Goal: Task Accomplishment & Management: Manage account settings

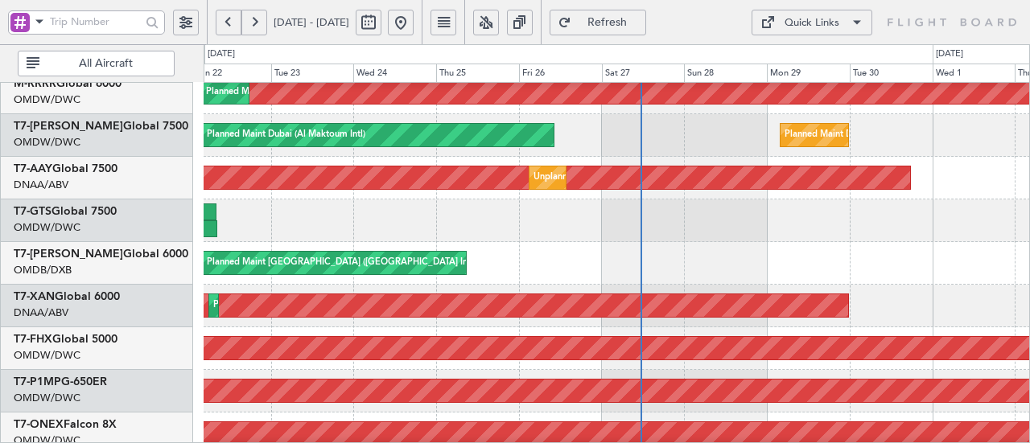
click at [907, 81] on div "Planned Maint Dubai (Al Maktoum Intl) Planned Maint [GEOGRAPHIC_DATA] (Al Makto…" at bounding box center [515, 243] width 1030 height 399
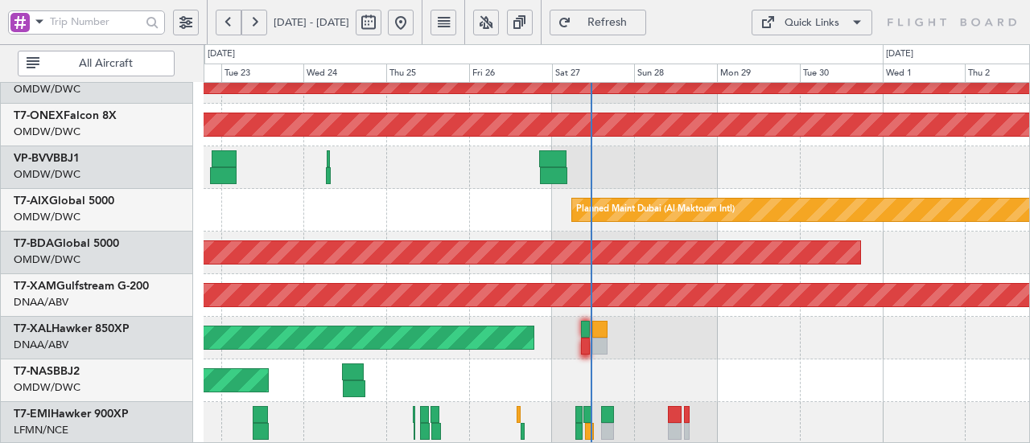
scroll to position [576, 0]
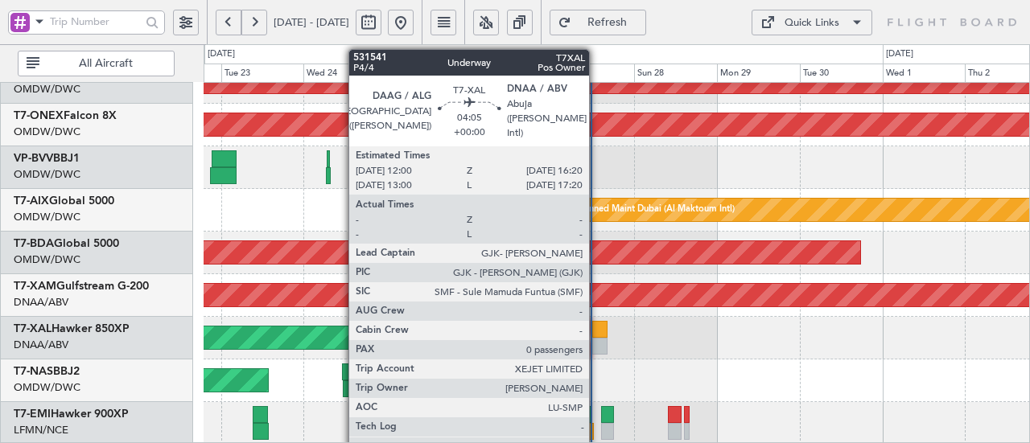
click at [597, 344] on div at bounding box center [599, 346] width 15 height 17
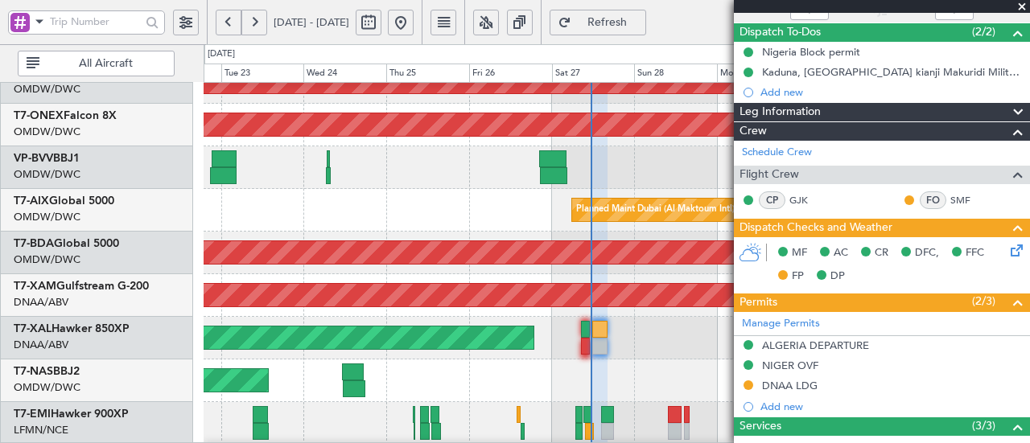
scroll to position [137, 0]
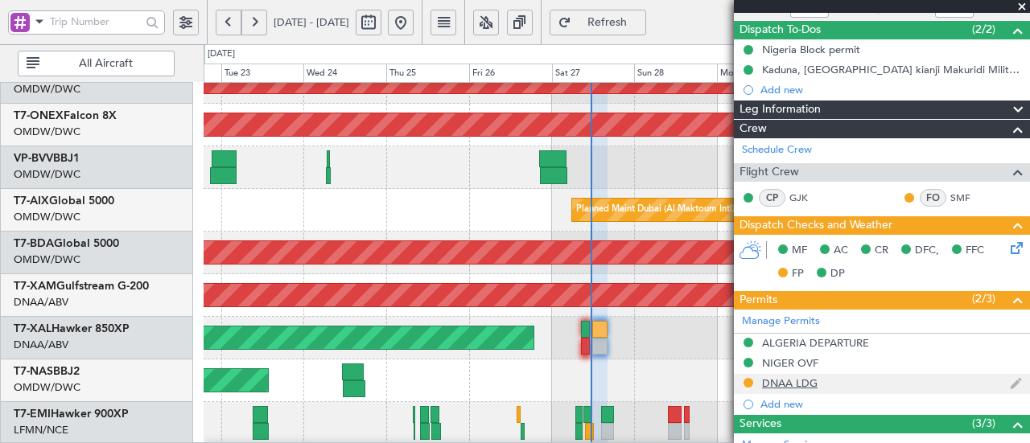
click at [806, 381] on div "DNAA LDG" at bounding box center [790, 383] width 56 height 14
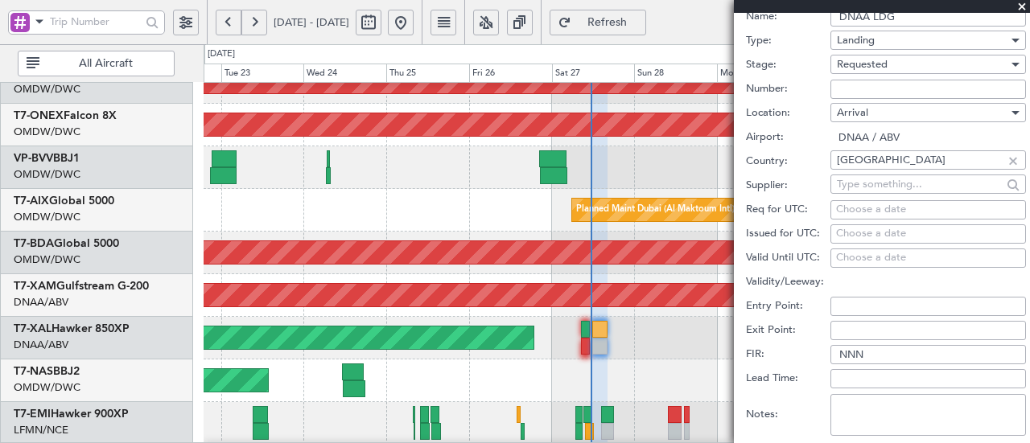
scroll to position [516, 0]
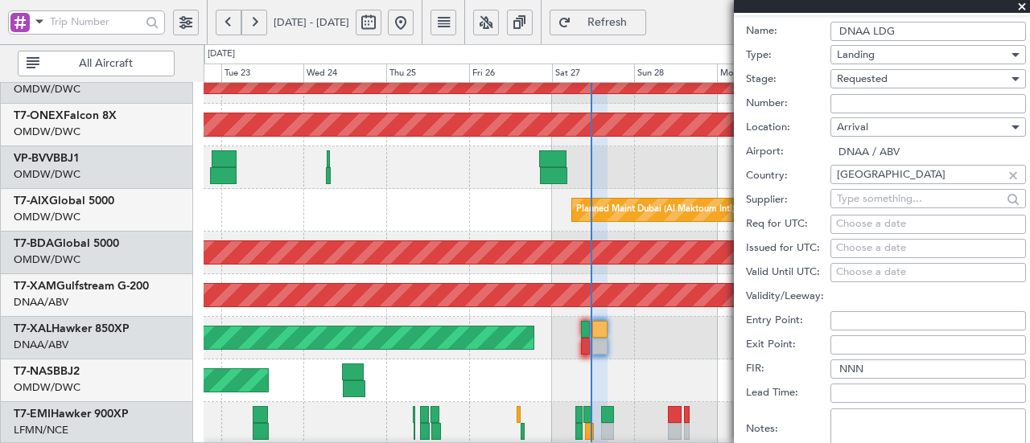
click at [891, 98] on input "Number:" at bounding box center [927, 103] width 195 height 19
paste input "AA0002/27090934"
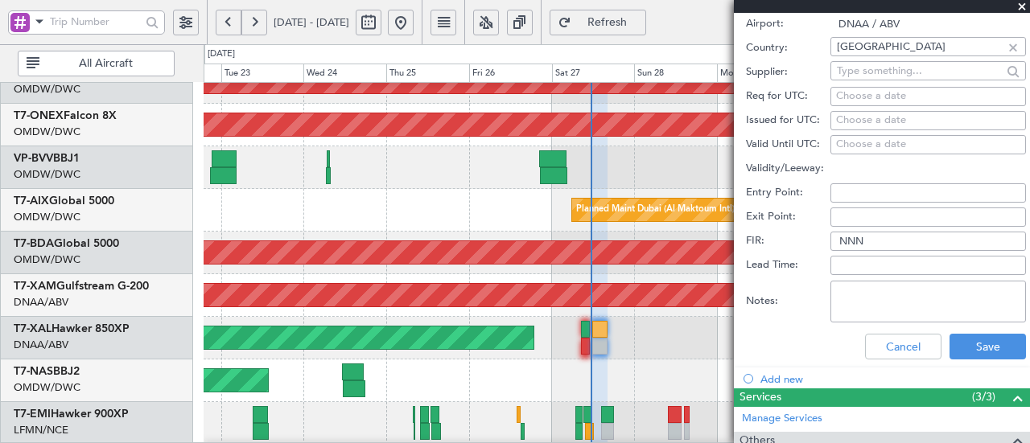
scroll to position [647, 0]
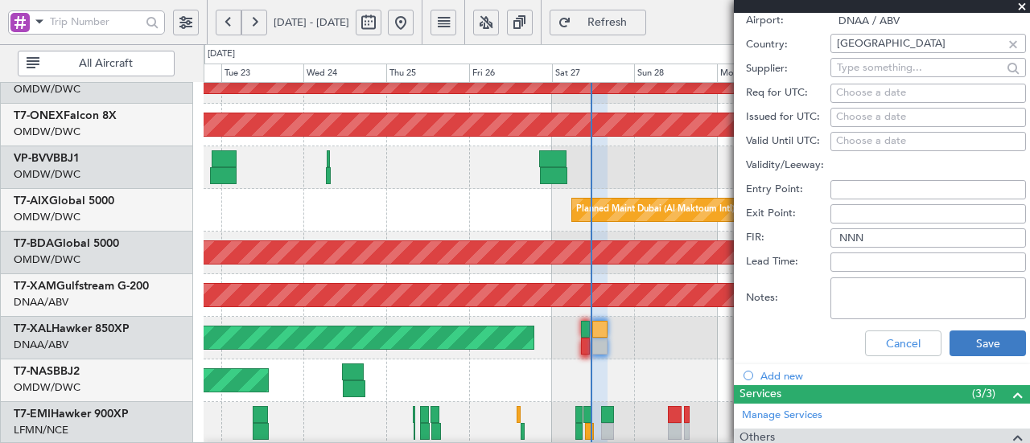
type input "AA0002/27090934"
click at [989, 331] on button "Save" at bounding box center [987, 344] width 76 height 26
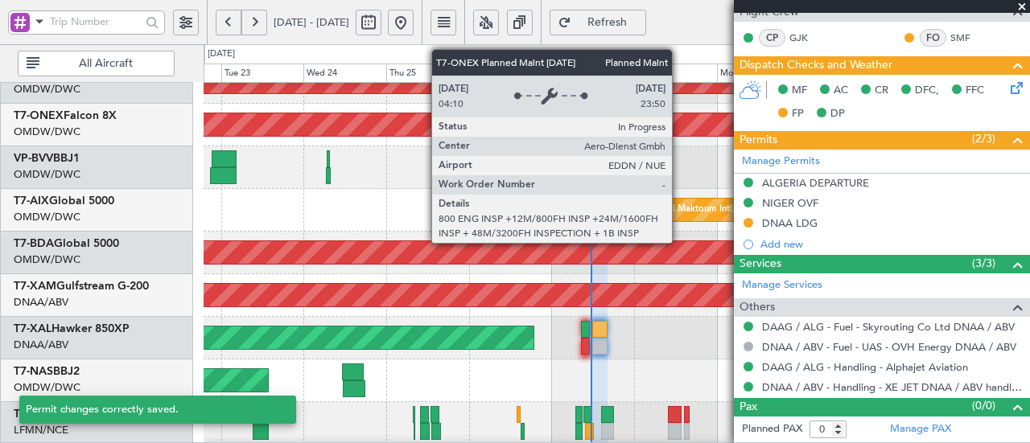
scroll to position [166, 0]
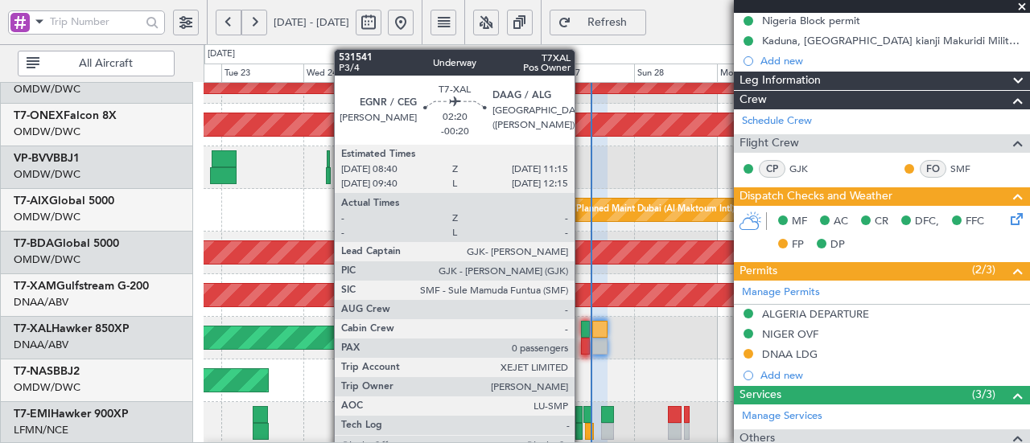
click at [581, 330] on div at bounding box center [586, 329] width 10 height 17
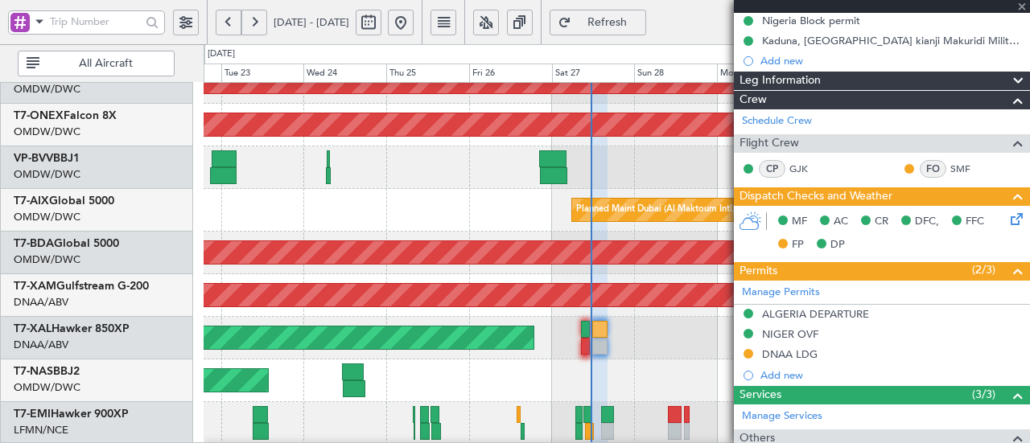
type input "-00:20"
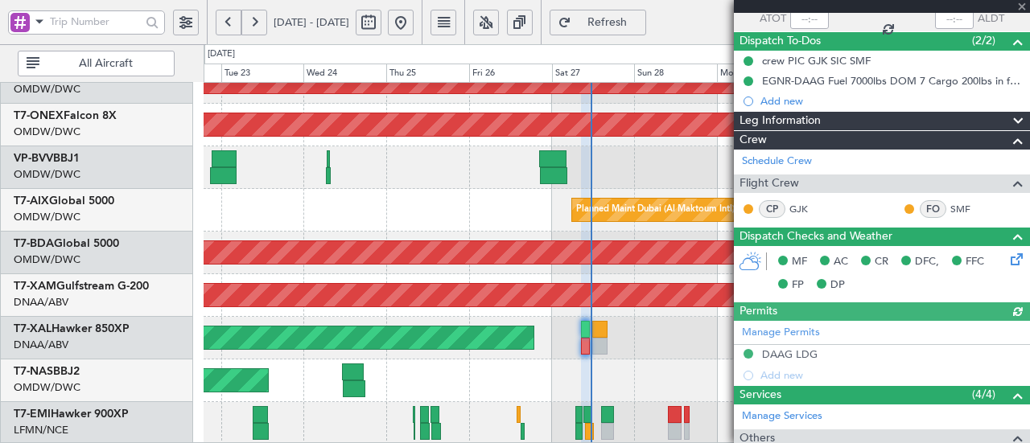
scroll to position [0, 0]
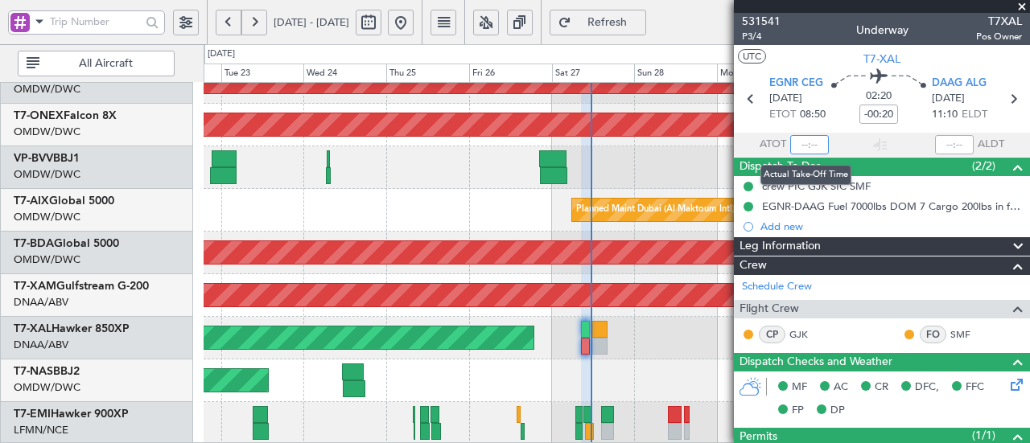
click at [802, 141] on input "text" at bounding box center [809, 144] width 39 height 19
type input "09:23"
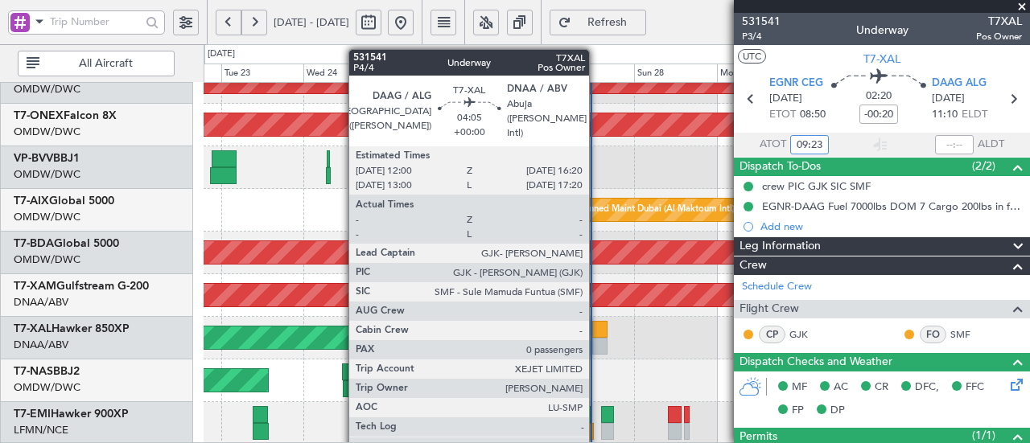
click at [597, 344] on div at bounding box center [599, 346] width 15 height 17
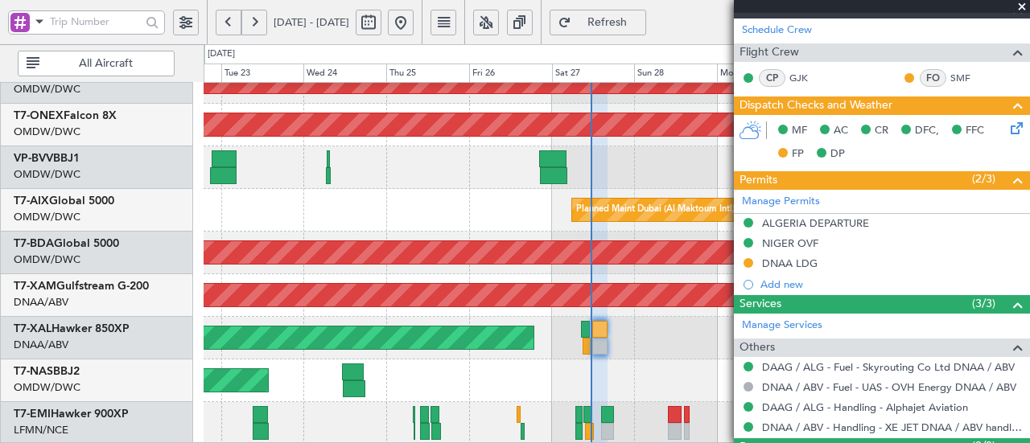
scroll to position [292, 0]
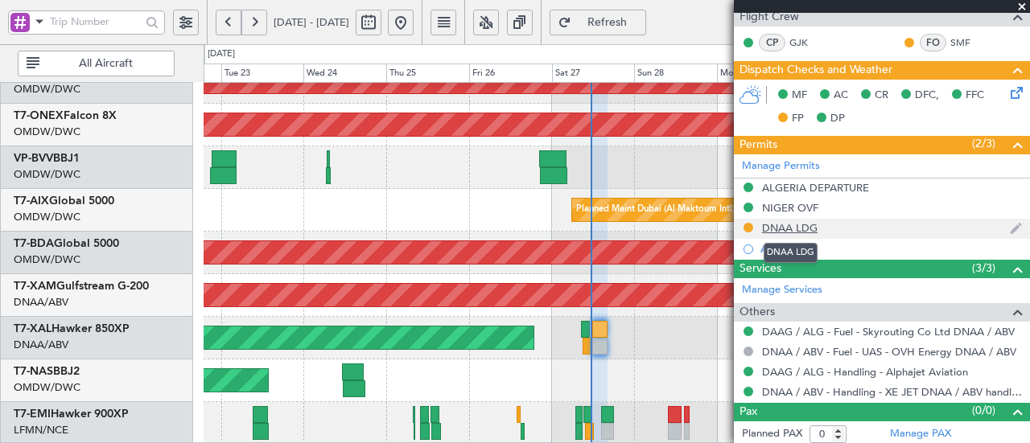
click at [800, 223] on div "DNAA LDG" at bounding box center [790, 228] width 56 height 14
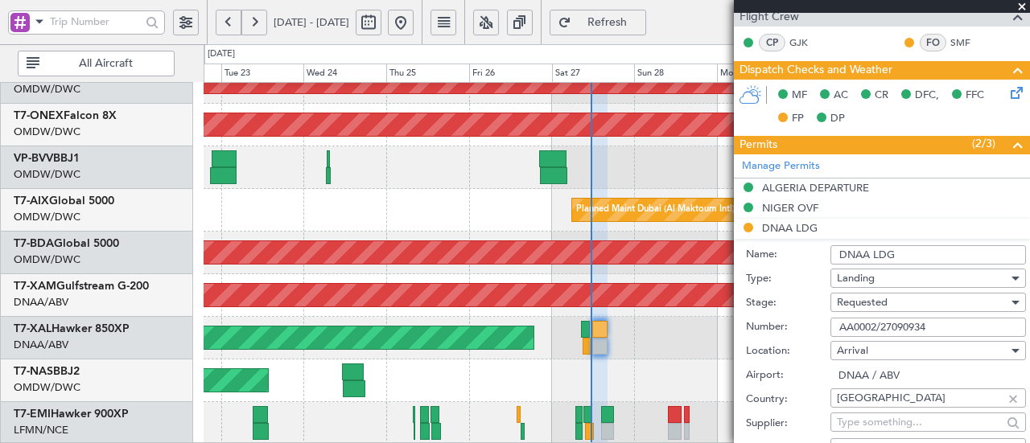
click at [899, 299] on div "Requested" at bounding box center [922, 302] width 171 height 24
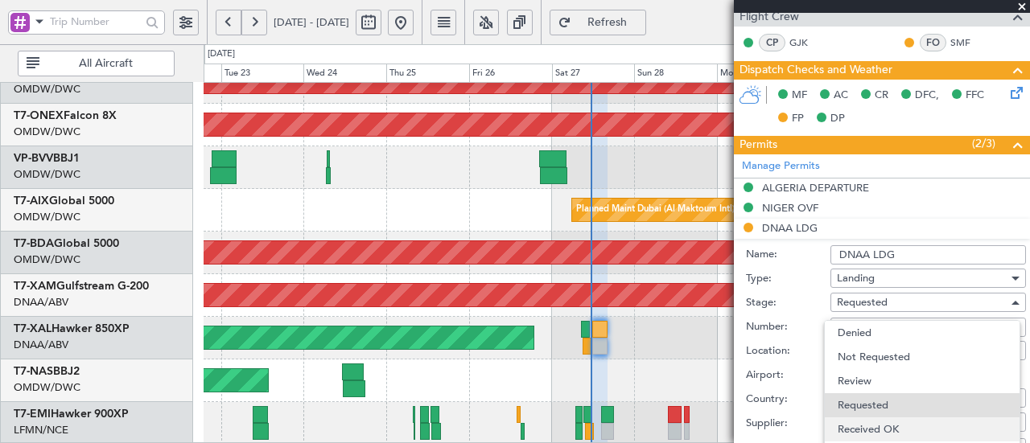
click at [878, 432] on span "Received OK" at bounding box center [921, 430] width 169 height 24
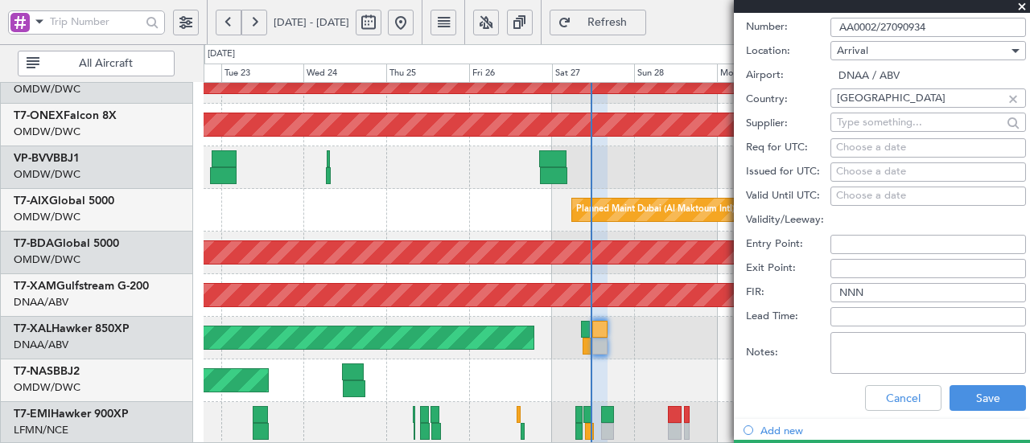
scroll to position [645, 0]
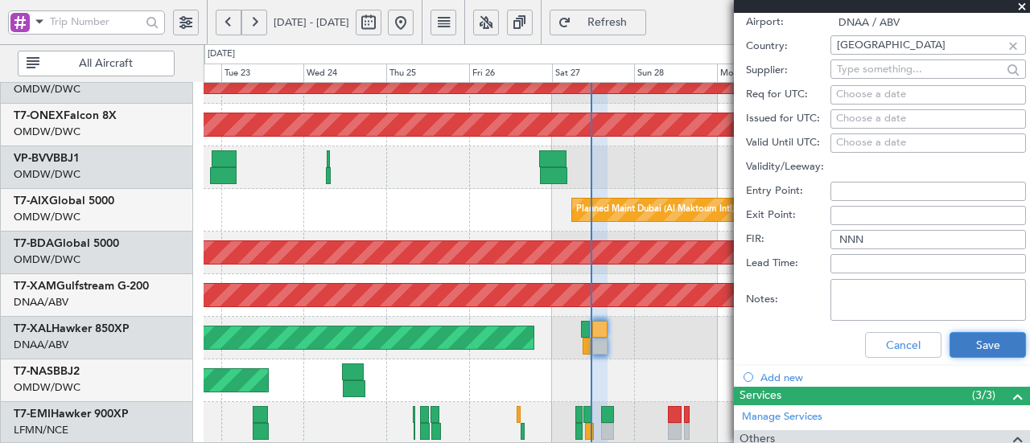
click at [983, 348] on button "Save" at bounding box center [987, 345] width 76 height 26
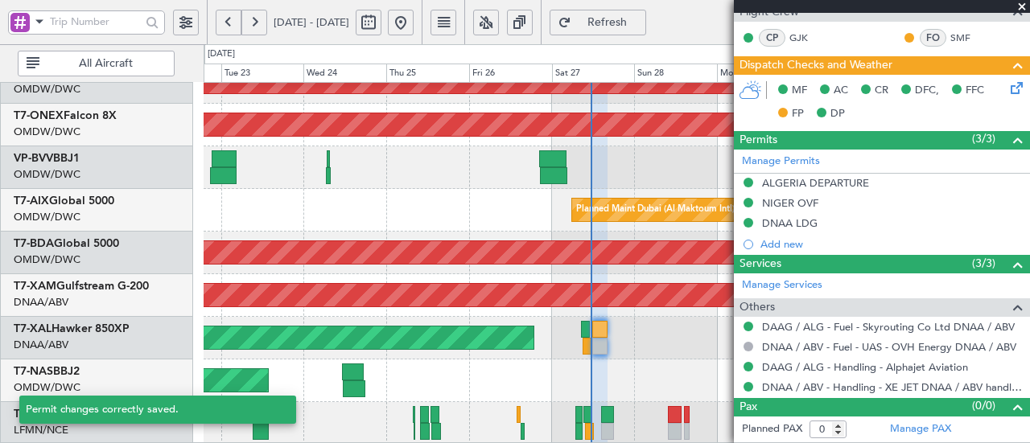
scroll to position [164, 0]
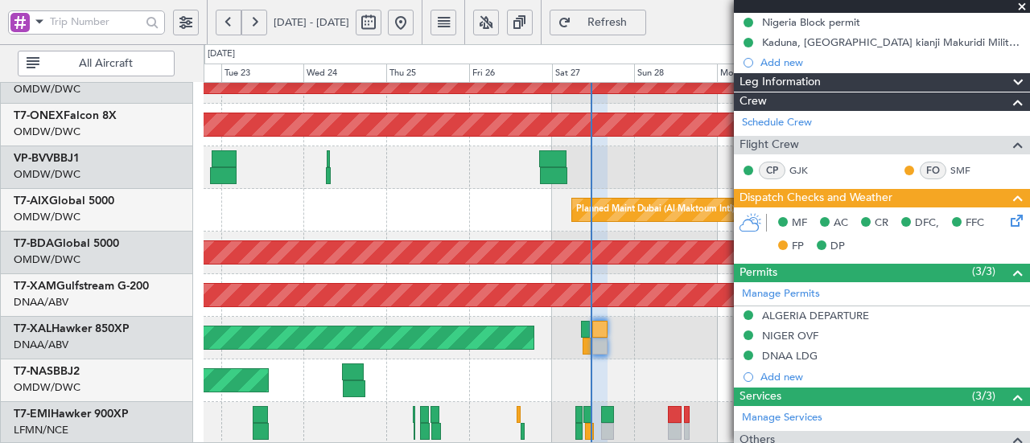
click at [1007, 217] on icon at bounding box center [1013, 218] width 13 height 13
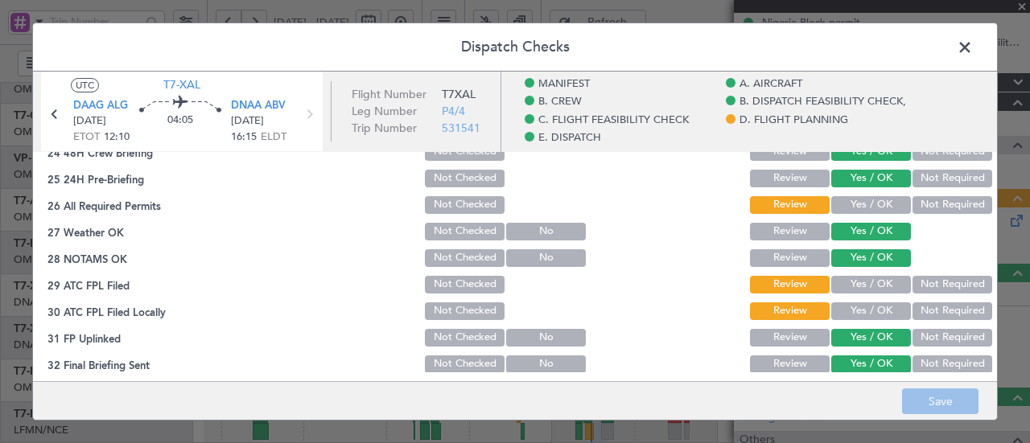
scroll to position [917, 0]
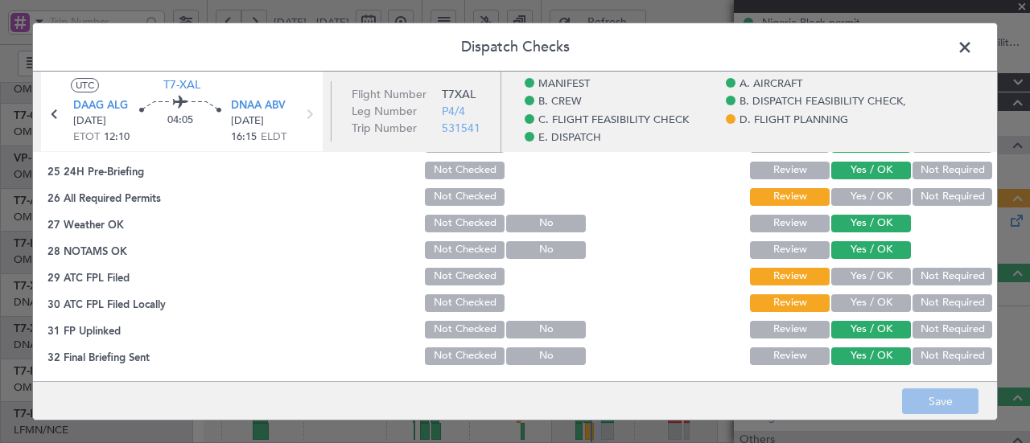
click at [879, 200] on button "Yes / OK" at bounding box center [871, 197] width 80 height 18
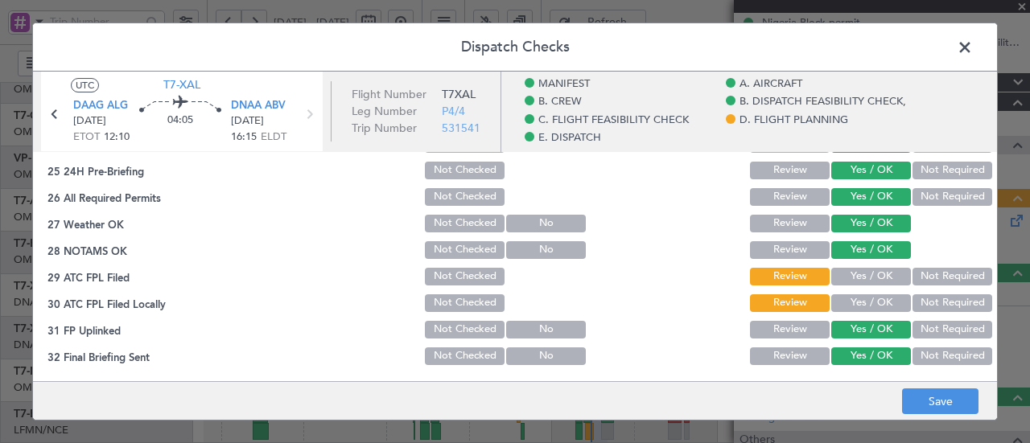
click at [845, 265] on div "Yes / OK" at bounding box center [869, 276] width 81 height 23
click at [846, 281] on button "Yes / OK" at bounding box center [871, 277] width 80 height 18
click at [853, 307] on button "Yes / OK" at bounding box center [871, 303] width 80 height 18
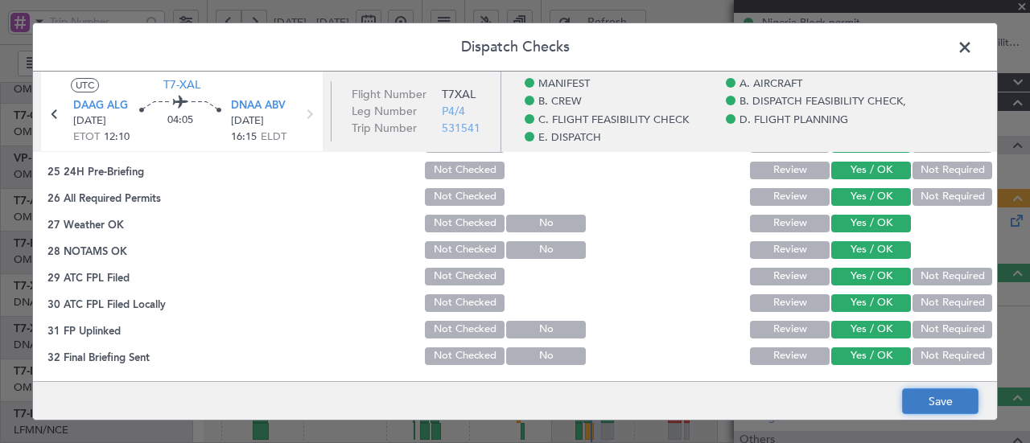
click at [944, 398] on button "Save" at bounding box center [940, 402] width 76 height 26
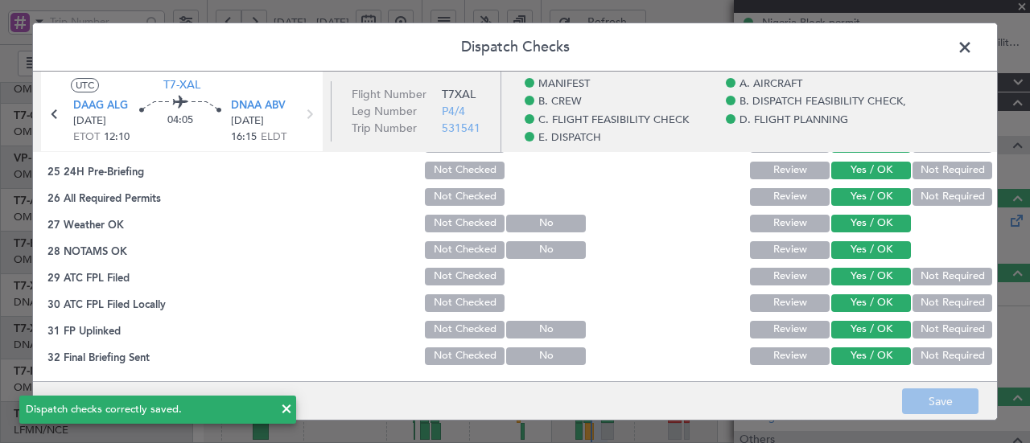
click at [973, 42] on span at bounding box center [973, 51] width 0 height 32
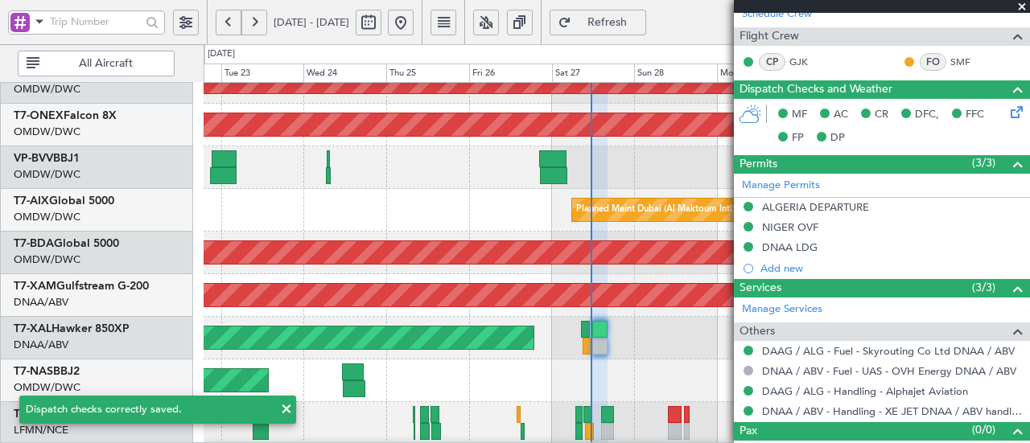
scroll to position [292, 0]
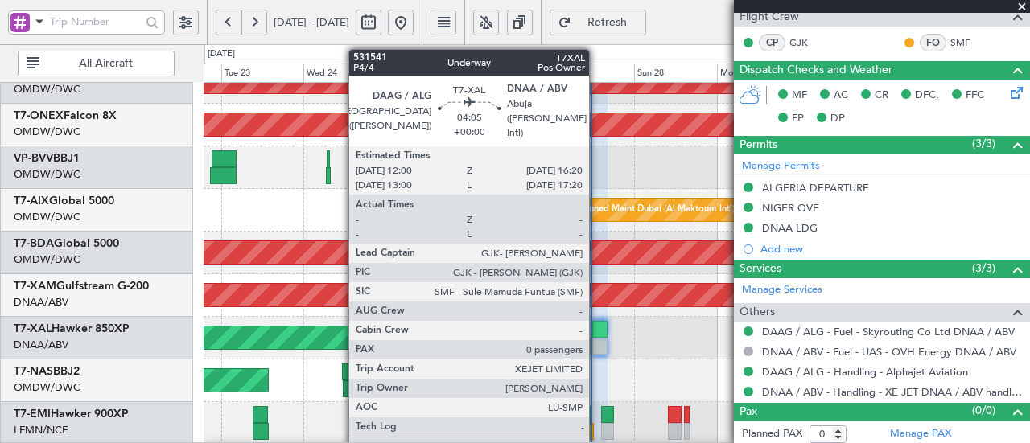
click at [597, 327] on div at bounding box center [599, 329] width 15 height 17
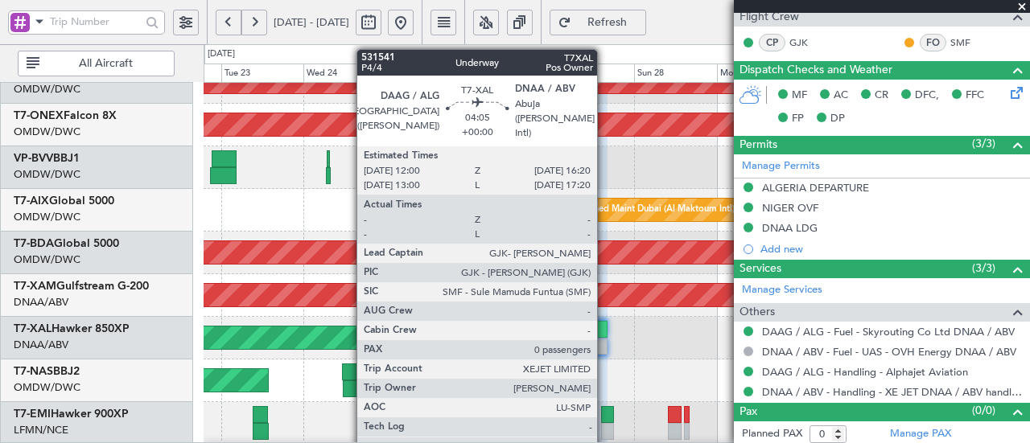
click at [605, 324] on div at bounding box center [599, 329] width 15 height 17
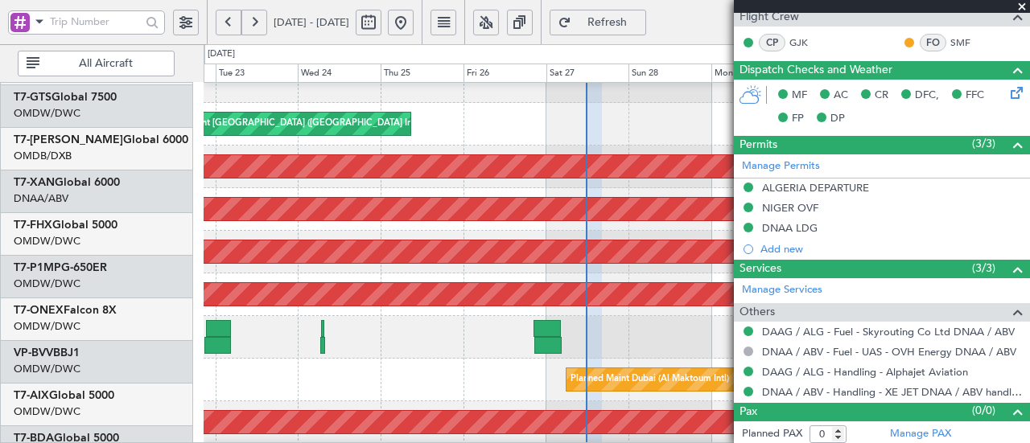
click at [456, 401] on div "Planned Maint Dubai (Al Maktoum Intl)" at bounding box center [617, 380] width 826 height 43
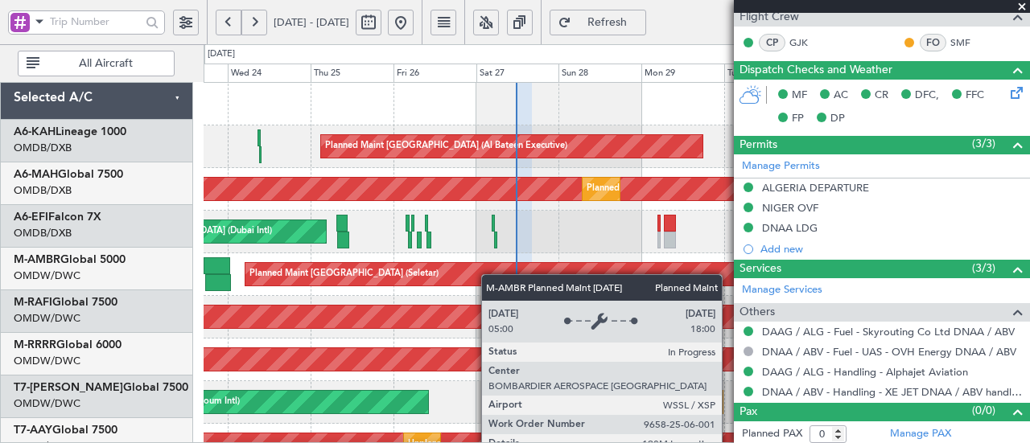
scroll to position [0, 0]
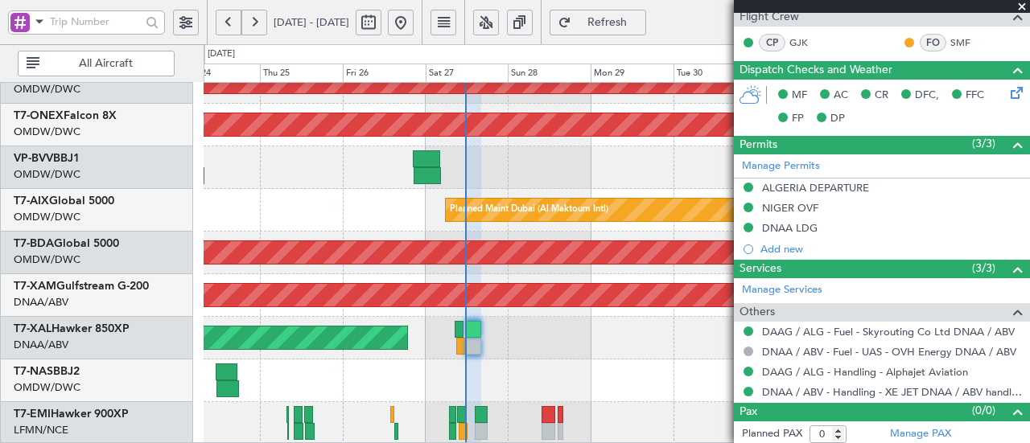
scroll to position [576, 0]
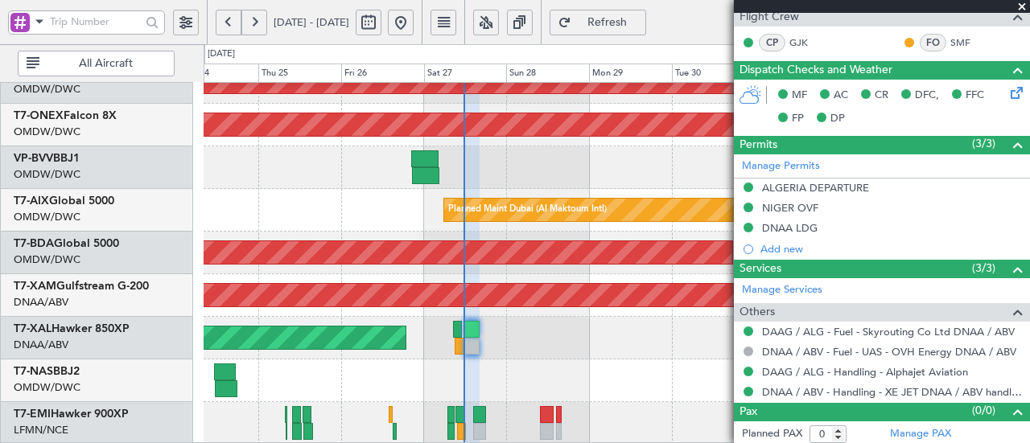
click at [463, 324] on div "Planned Maint [PERSON_NAME]" at bounding box center [617, 338] width 826 height 43
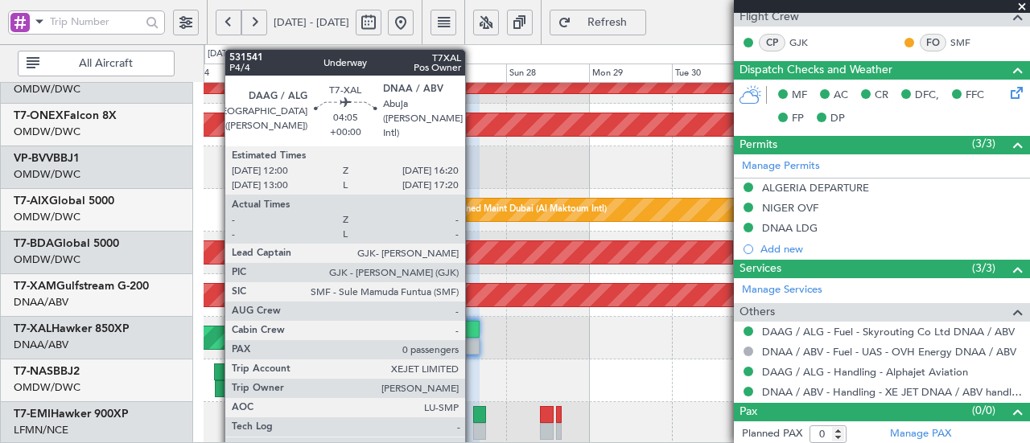
click at [473, 334] on div at bounding box center [471, 329] width 15 height 17
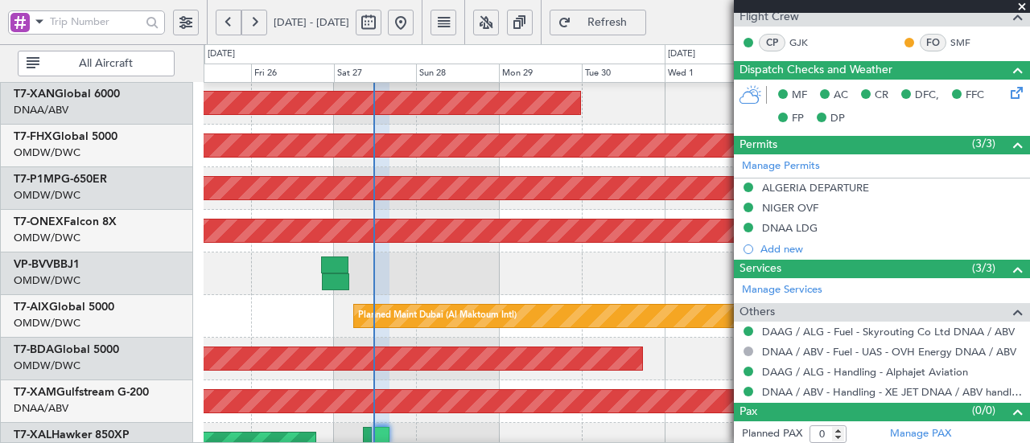
scroll to position [468, 0]
